Goal: Navigation & Orientation: Find specific page/section

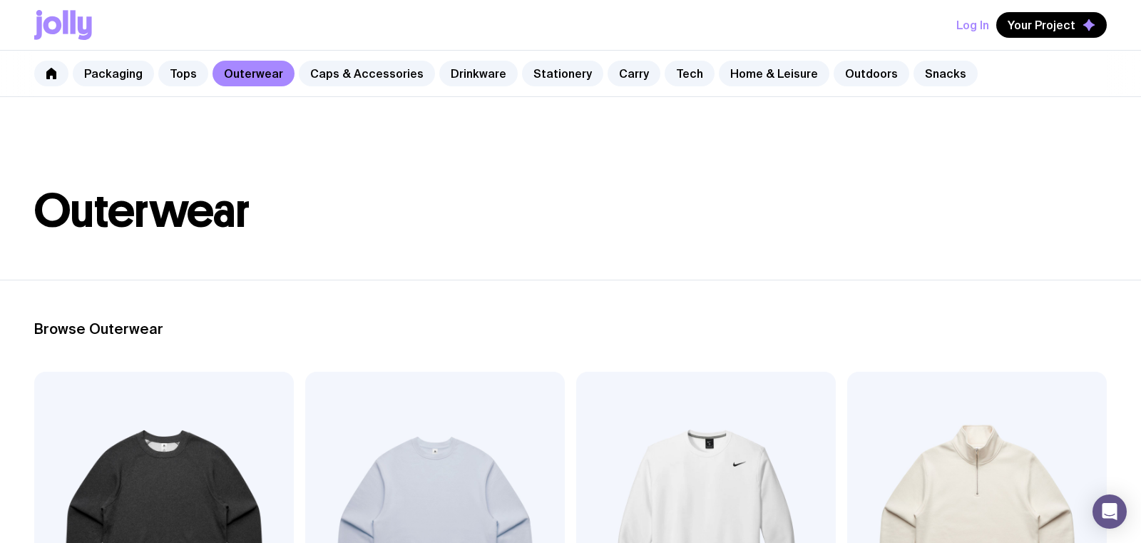
click at [555, 74] on link "Stationery" at bounding box center [562, 74] width 81 height 26
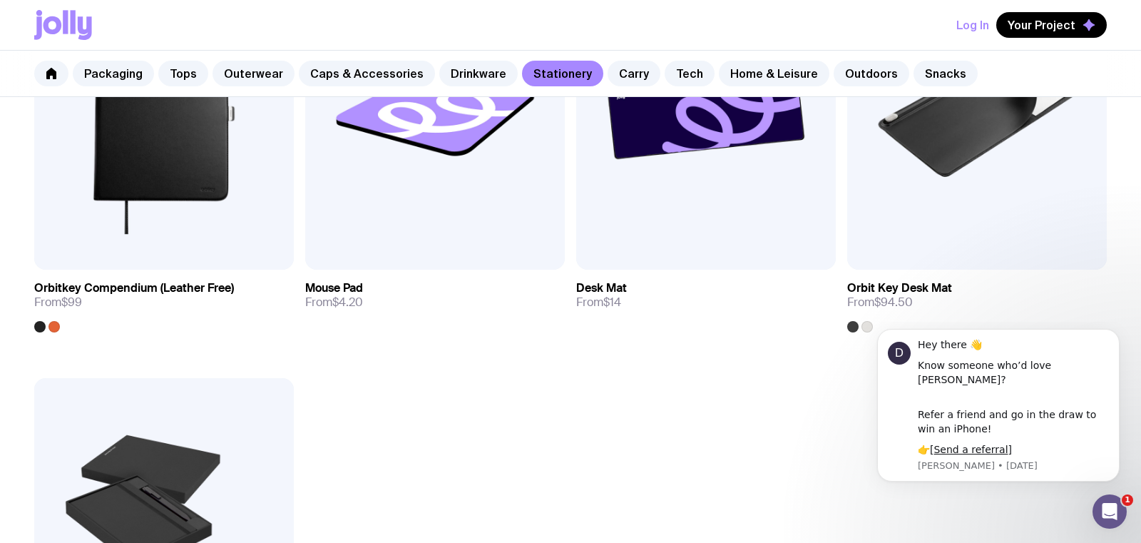
scroll to position [2964, 0]
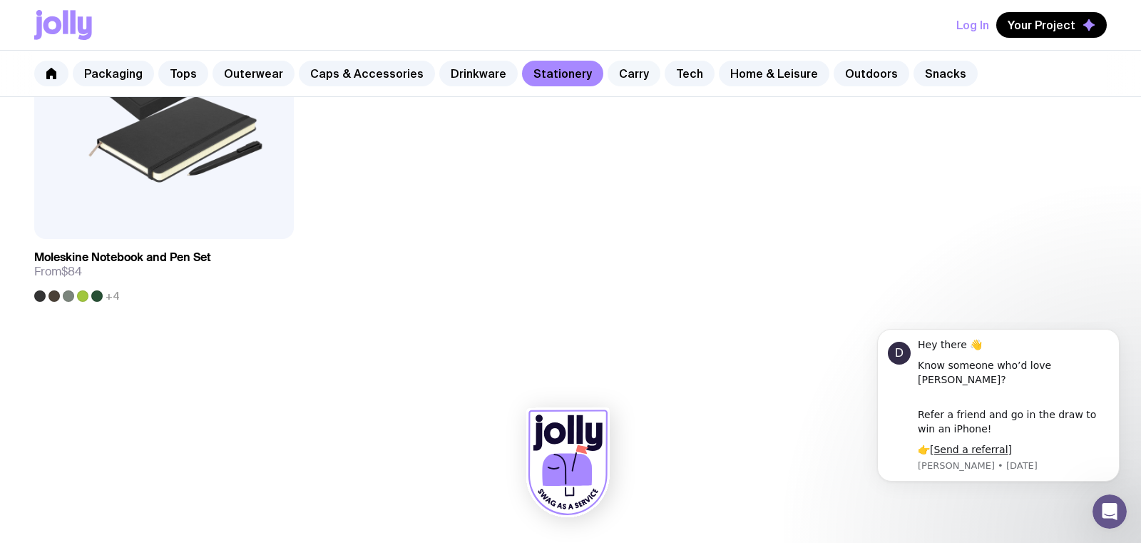
click at [626, 78] on link "Carry" at bounding box center [634, 74] width 53 height 26
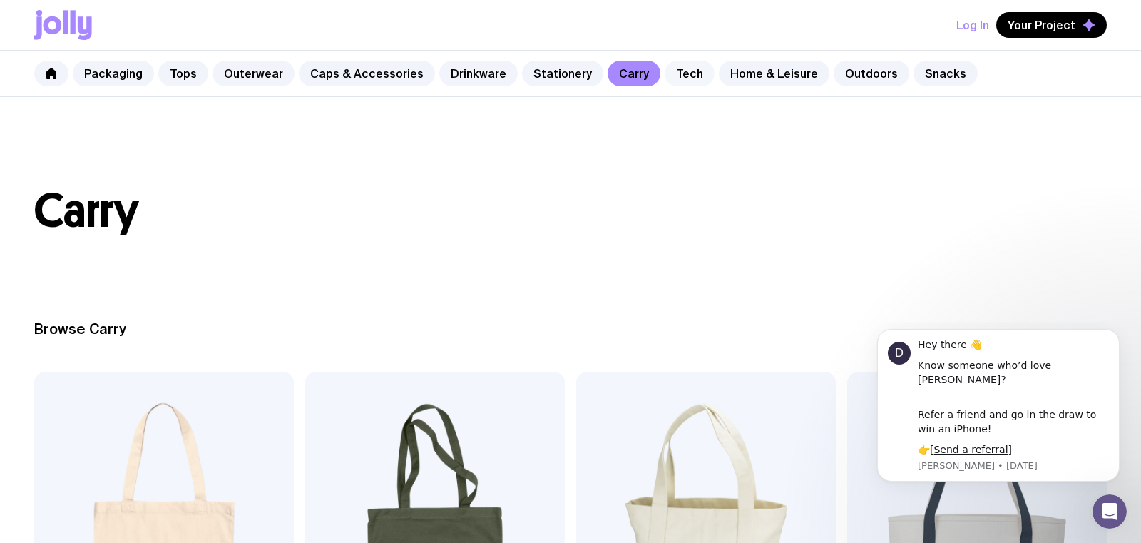
click at [680, 68] on link "Tech" at bounding box center [690, 74] width 50 height 26
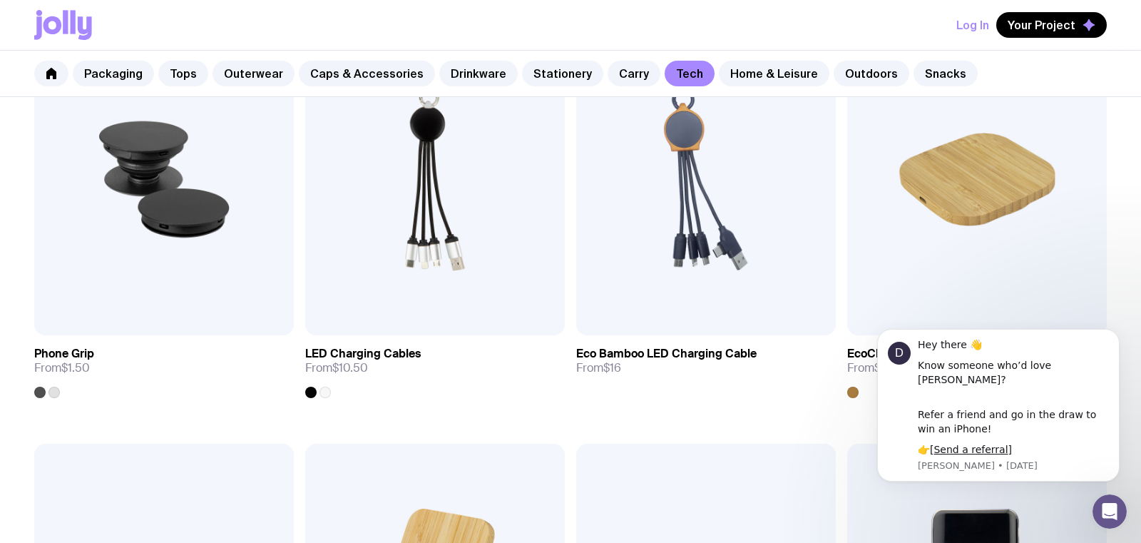
scroll to position [394, 0]
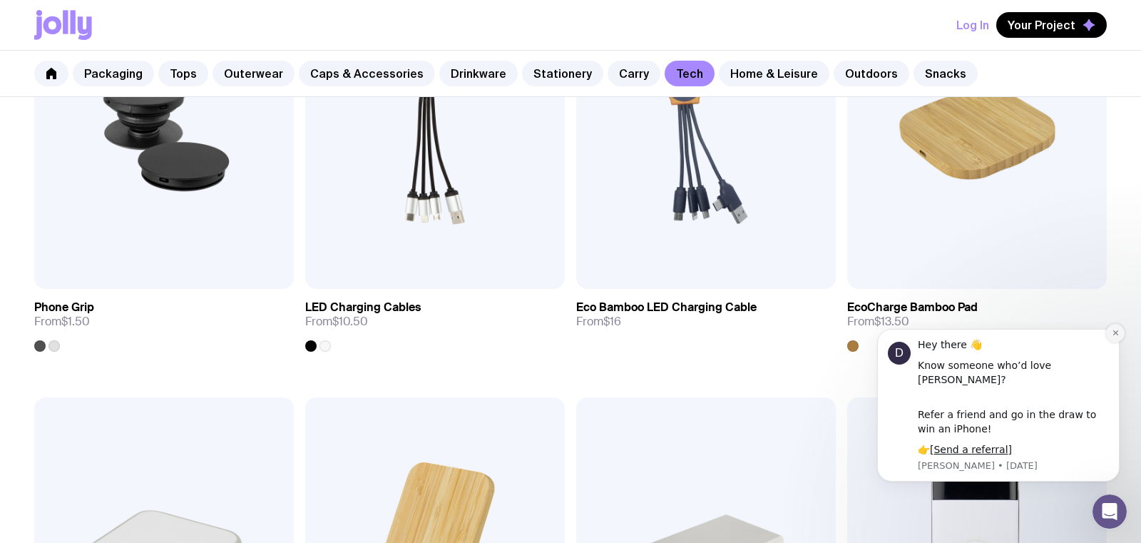
click at [1116, 335] on icon "Dismiss notification" at bounding box center [1115, 332] width 5 height 5
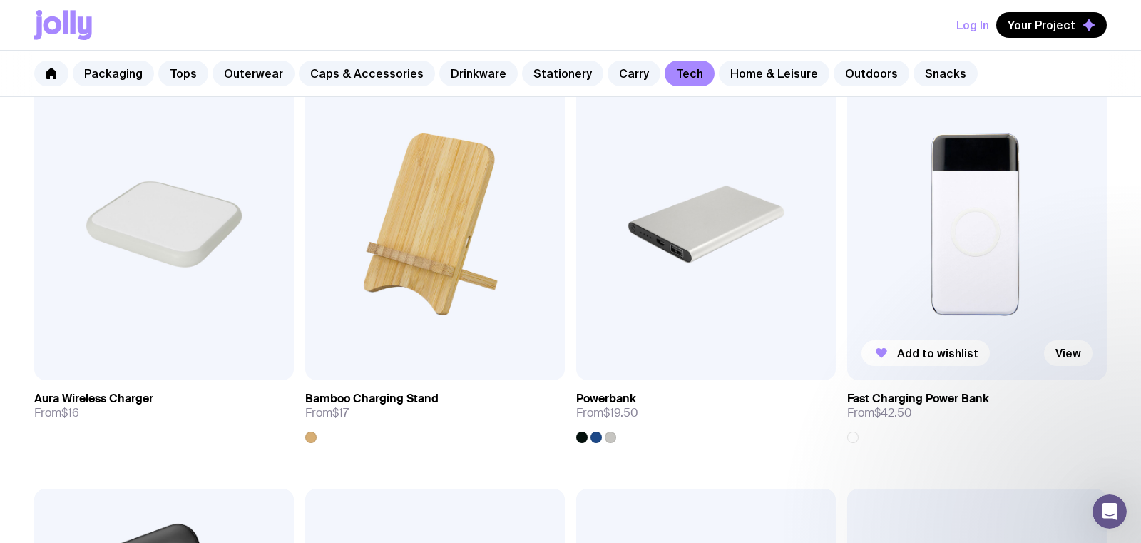
scroll to position [817, 0]
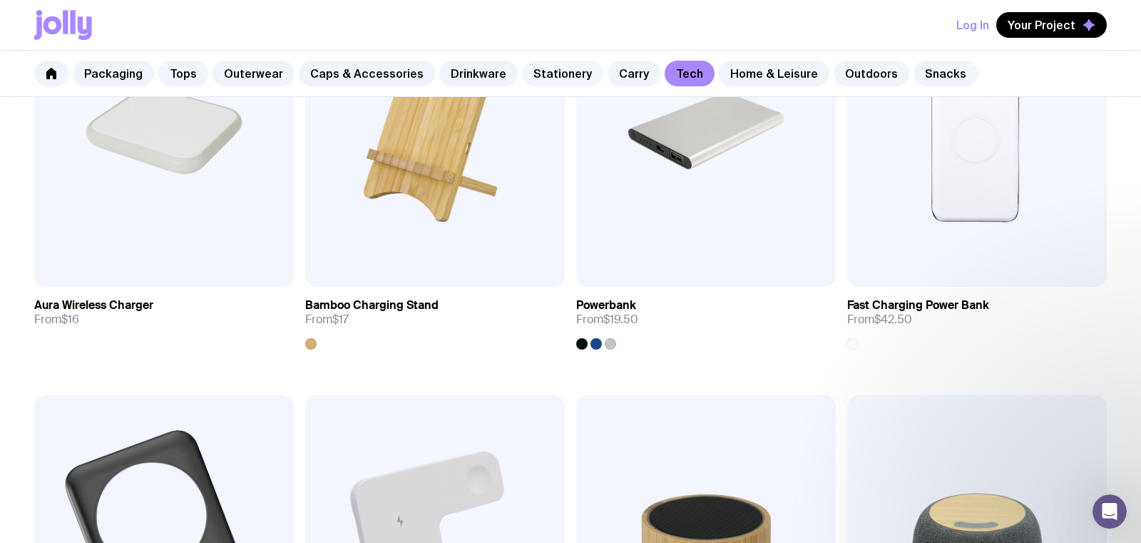
click at [522, 80] on link "Stationery" at bounding box center [562, 74] width 81 height 26
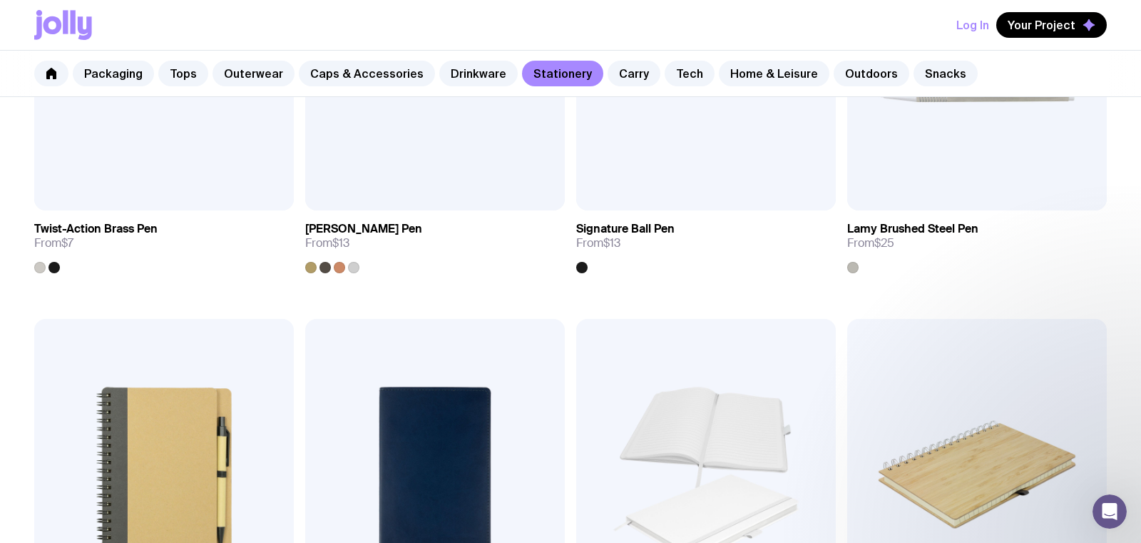
scroll to position [1158, 0]
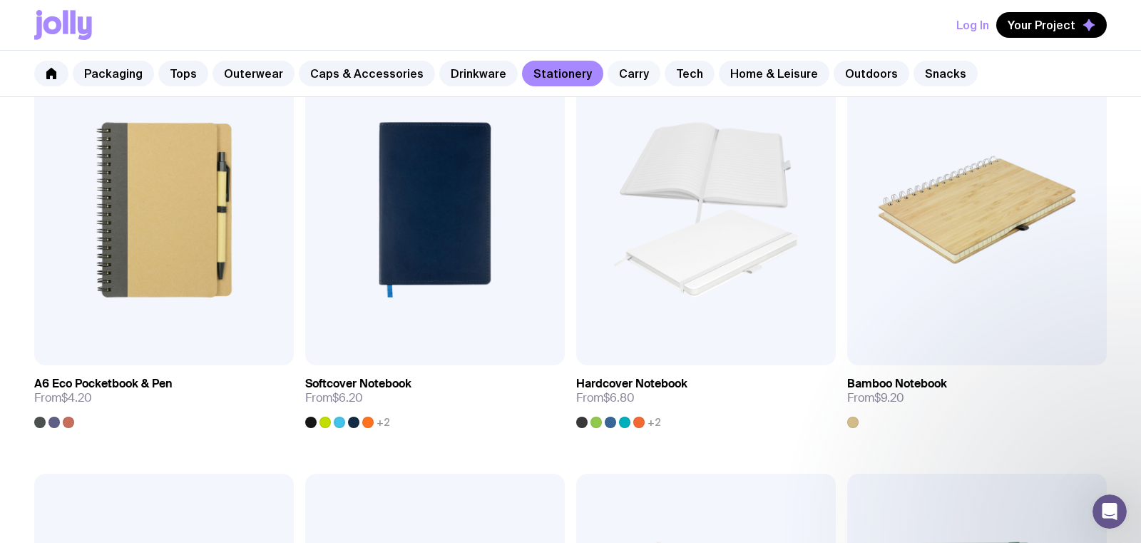
click at [622, 69] on link "Carry" at bounding box center [634, 74] width 53 height 26
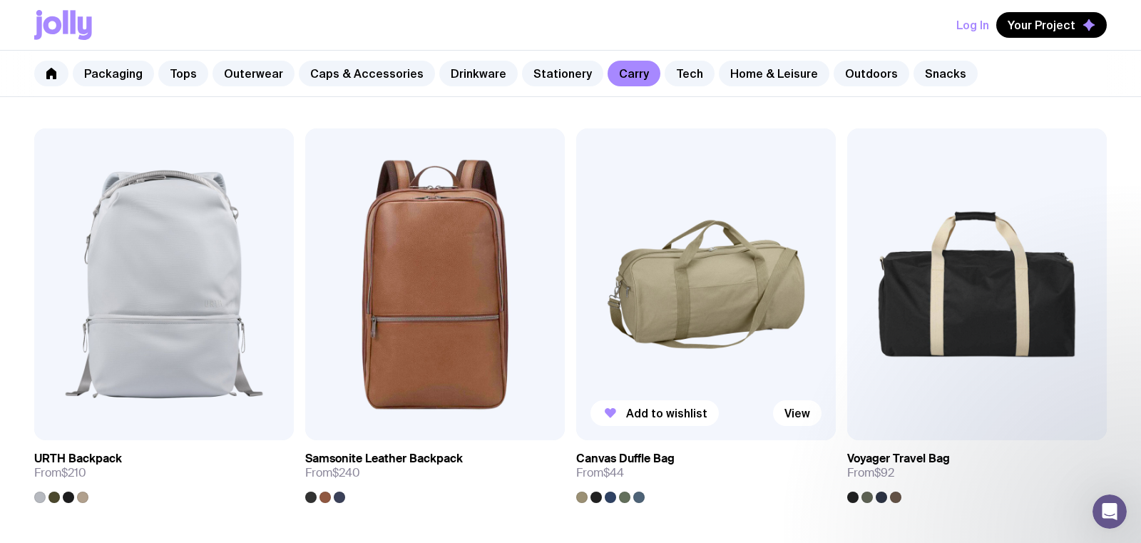
scroll to position [1966, 0]
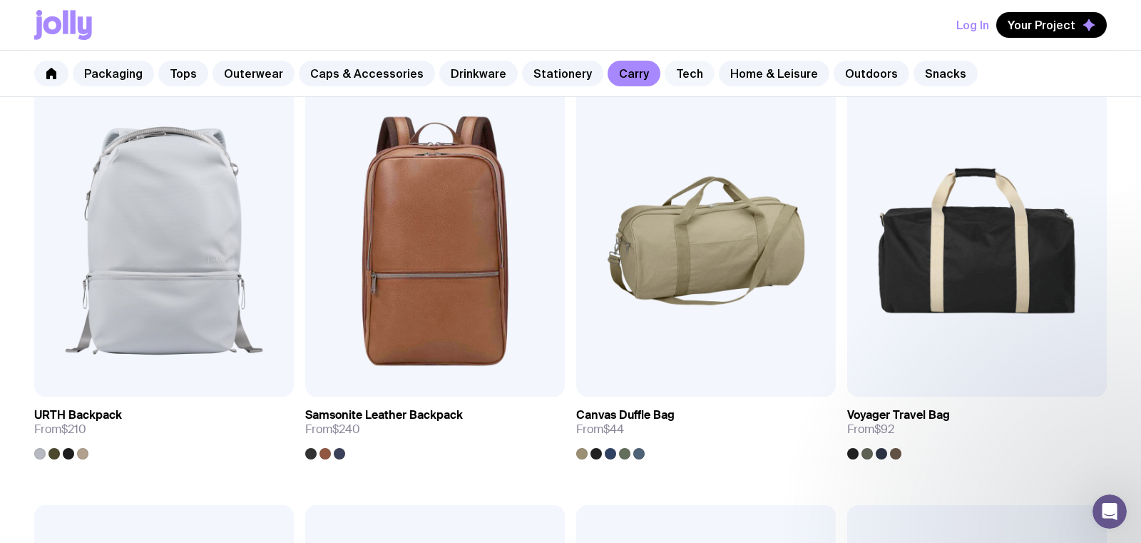
click at [675, 74] on link "Tech" at bounding box center [690, 74] width 50 height 26
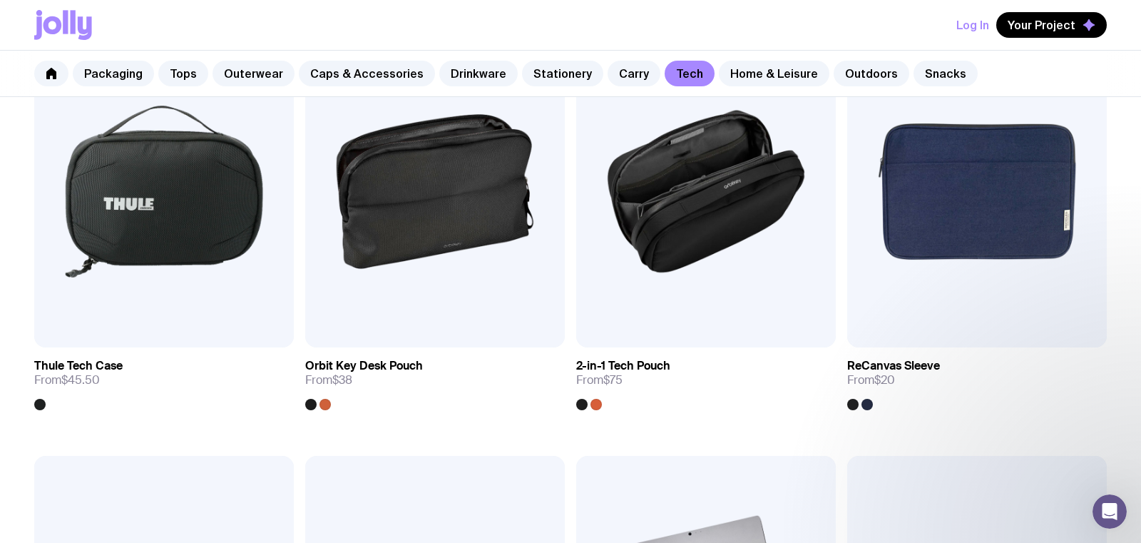
scroll to position [2359, 0]
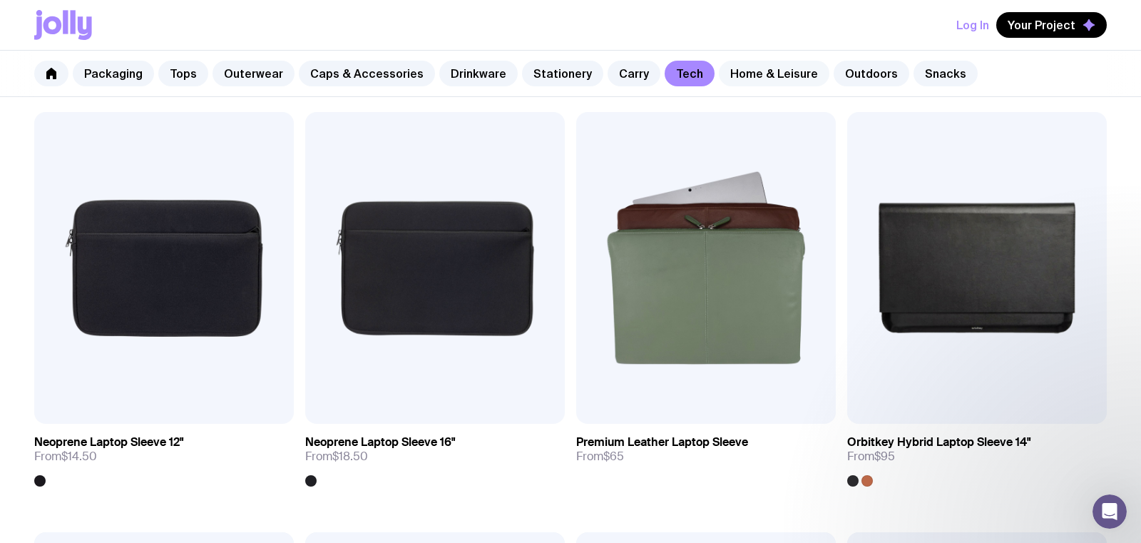
click at [762, 74] on link "Home & Leisure" at bounding box center [774, 74] width 111 height 26
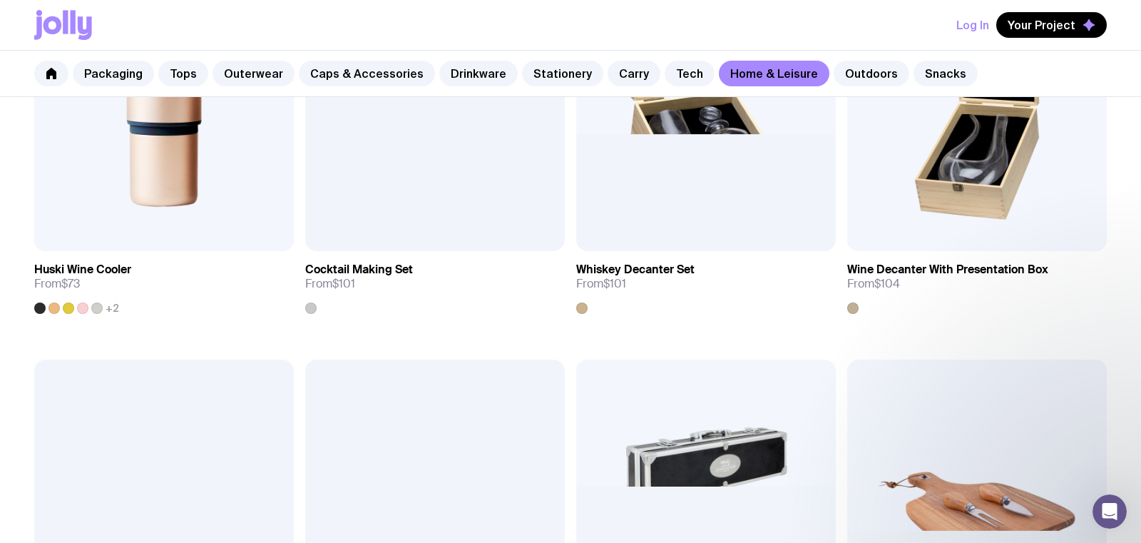
scroll to position [786, 0]
